Goal: Check status: Check status

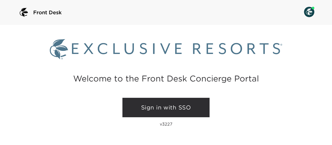
click at [155, 113] on link "Sign in with SSO" at bounding box center [165, 108] width 87 height 20
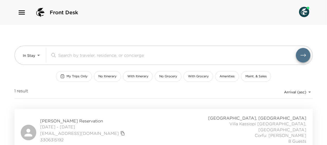
scroll to position [5, 0]
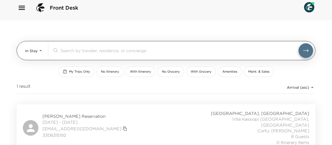
click at [35, 54] on body "Front Desk In Stay In-Stay ​ My Trips Only No Itinerary With Itinerary No Groce…" at bounding box center [166, 67] width 332 height 145
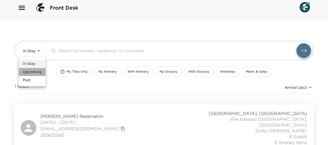
click at [35, 71] on span "Upcoming" at bounding box center [32, 71] width 19 height 5
type input "Upcoming"
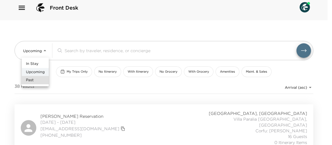
click at [124, 15] on div at bounding box center [166, 72] width 332 height 145
click at [219, 34] on div at bounding box center [166, 72] width 332 height 145
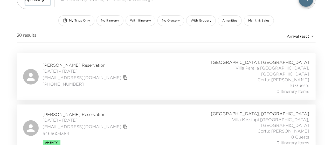
scroll to position [54, 0]
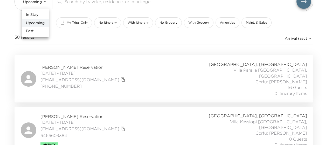
click at [164, 69] on div at bounding box center [166, 72] width 332 height 145
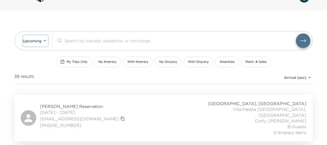
scroll to position [0, 0]
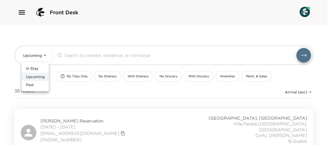
drag, startPoint x: 212, startPoint y: 87, endPoint x: 208, endPoint y: 89, distance: 4.3
click at [208, 89] on div at bounding box center [166, 72] width 332 height 145
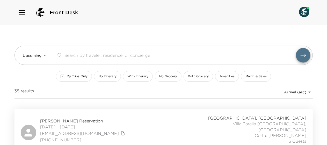
click at [189, 92] on div "38 results Arrival (asc) reservations_prod_arrival_asc" at bounding box center [164, 92] width 298 height 8
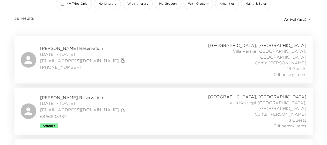
scroll to position [83, 0]
